Goal: Transaction & Acquisition: Purchase product/service

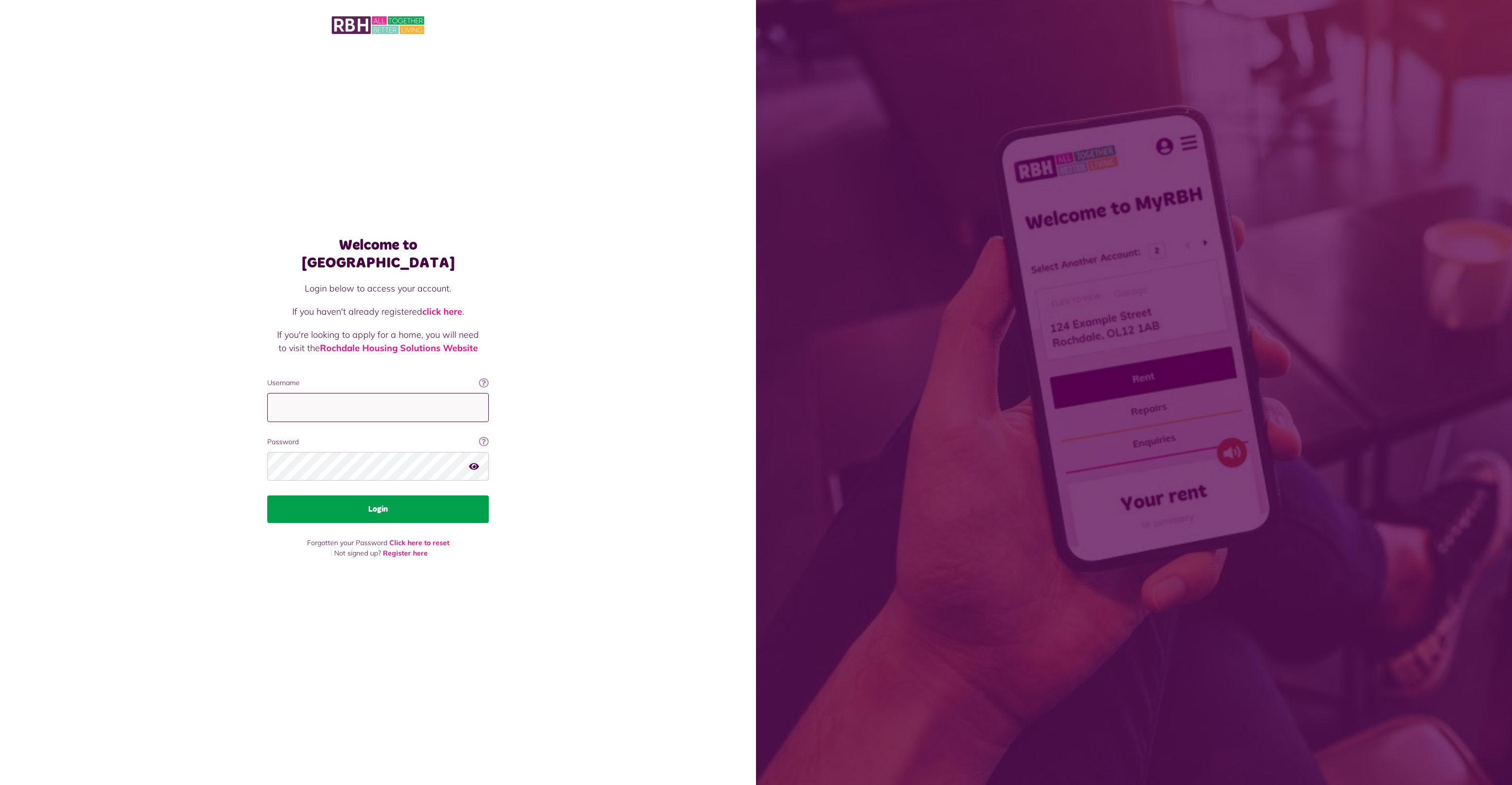
type input "**********"
click at [392, 501] on button "Login" at bounding box center [378, 509] width 222 height 28
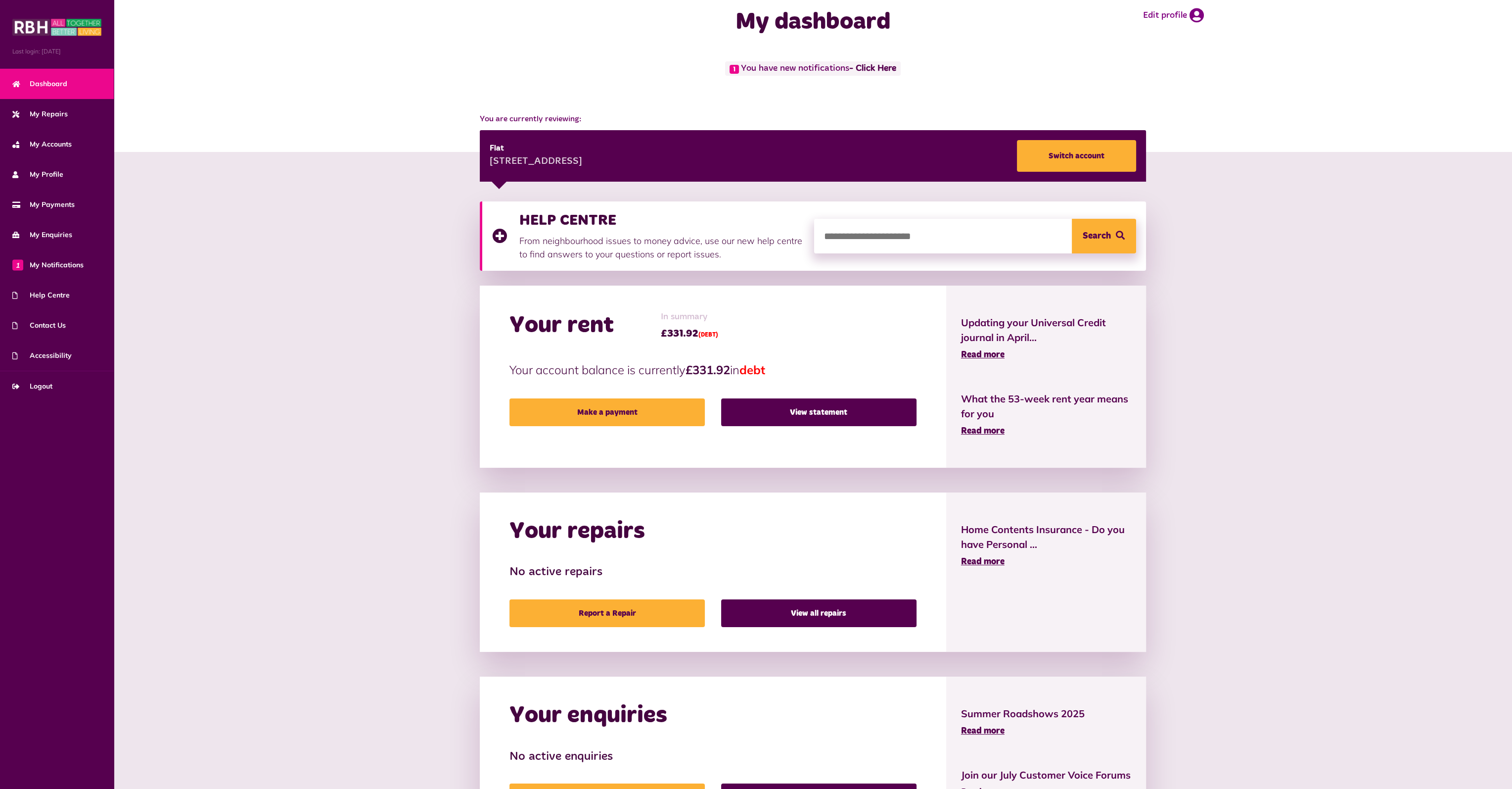
scroll to position [91, 0]
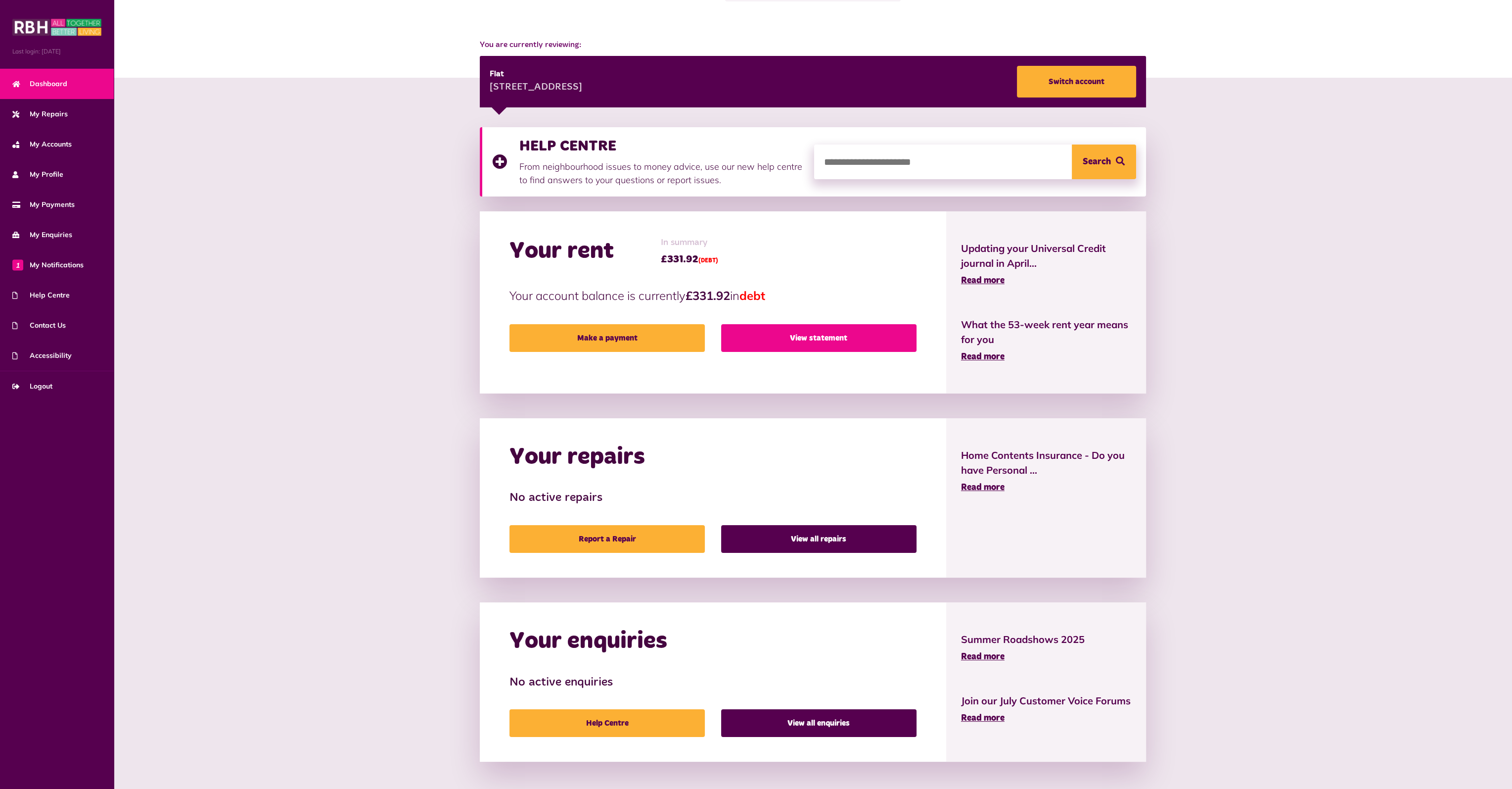
click at [815, 339] on link "View statement" at bounding box center [819, 338] width 196 height 28
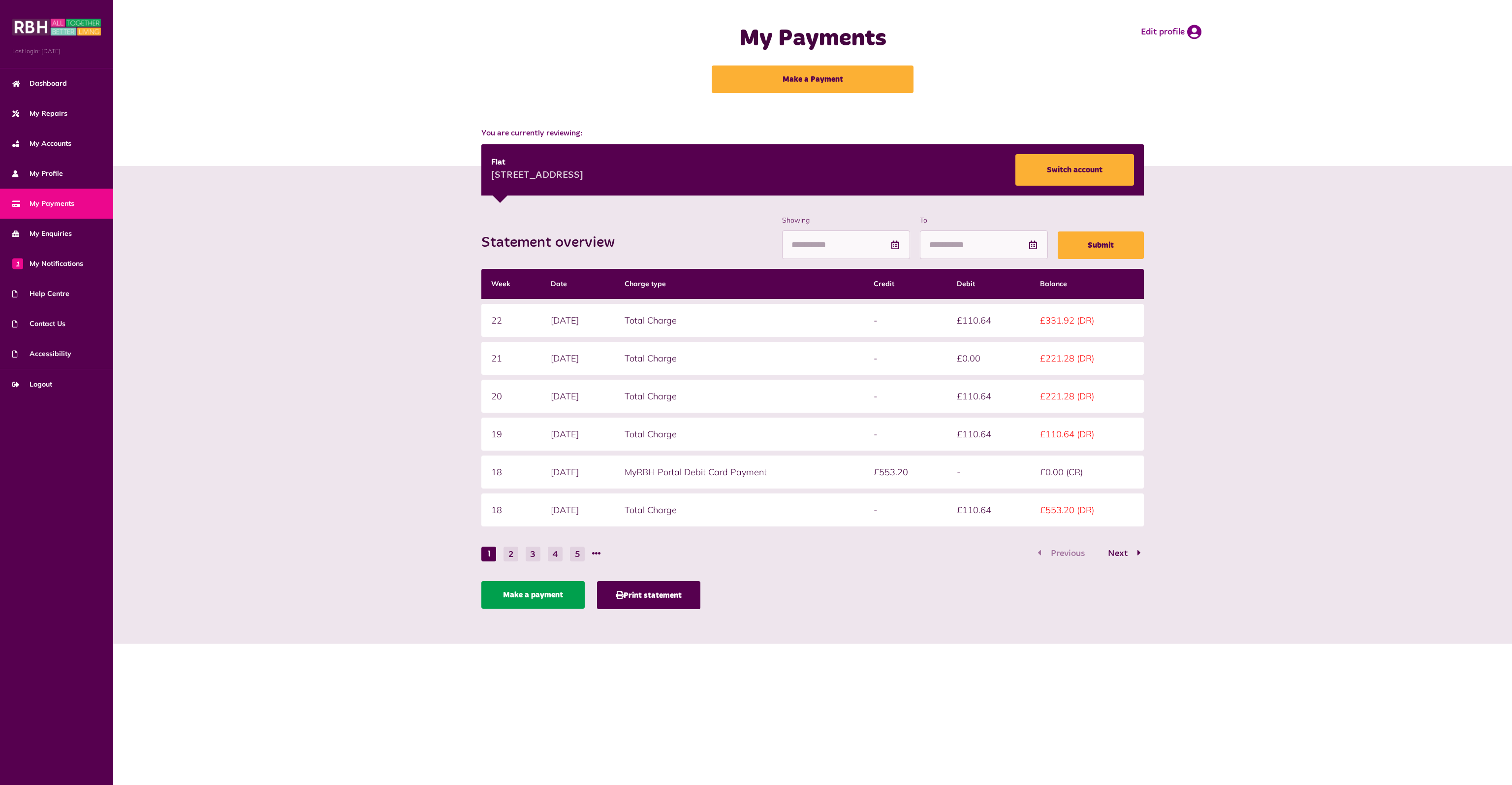
click at [530, 594] on link "Make a payment" at bounding box center [533, 595] width 104 height 28
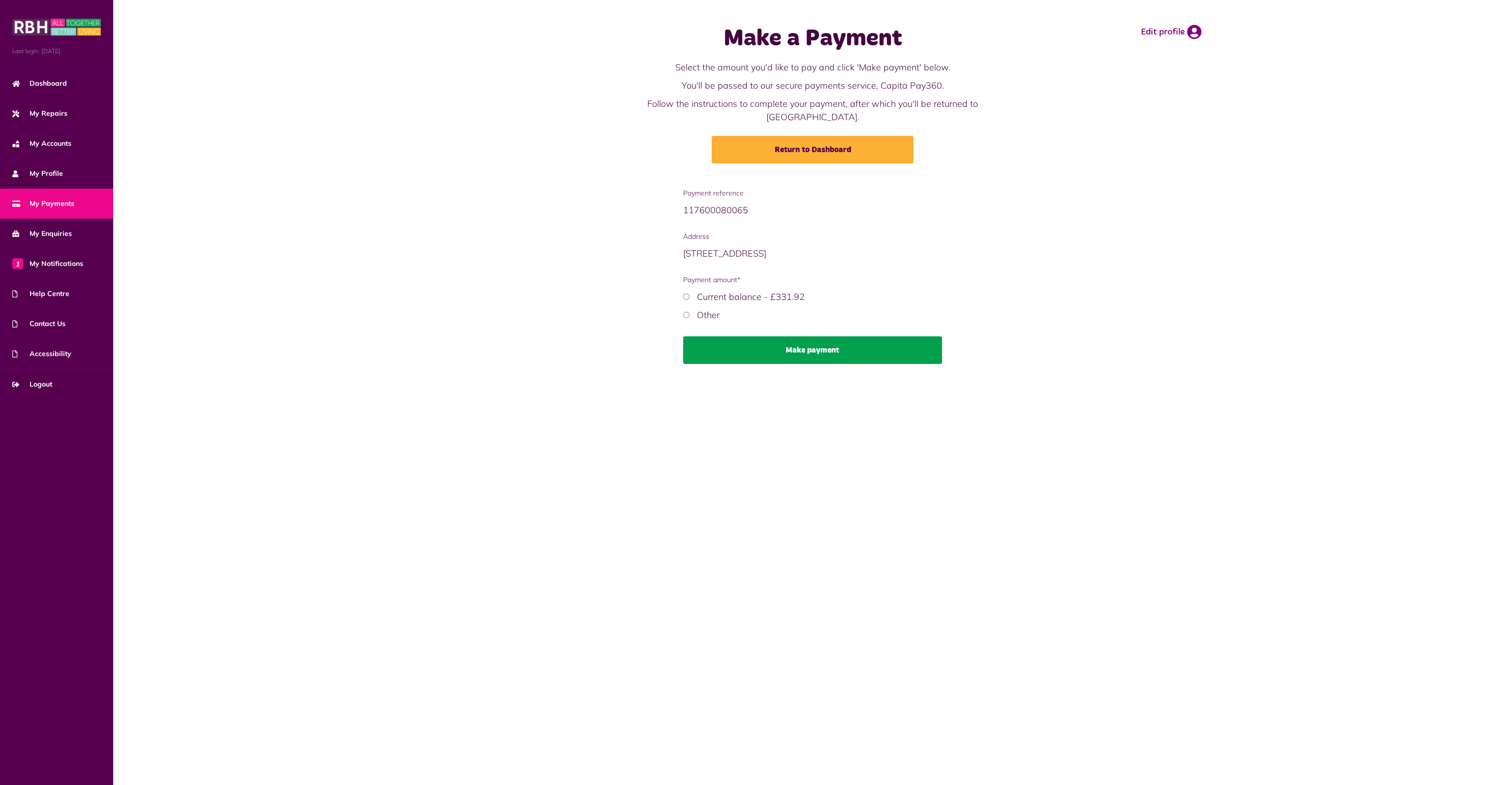
click at [817, 336] on button "Make payment" at bounding box center [813, 350] width 260 height 28
